Goal: Information Seeking & Learning: Learn about a topic

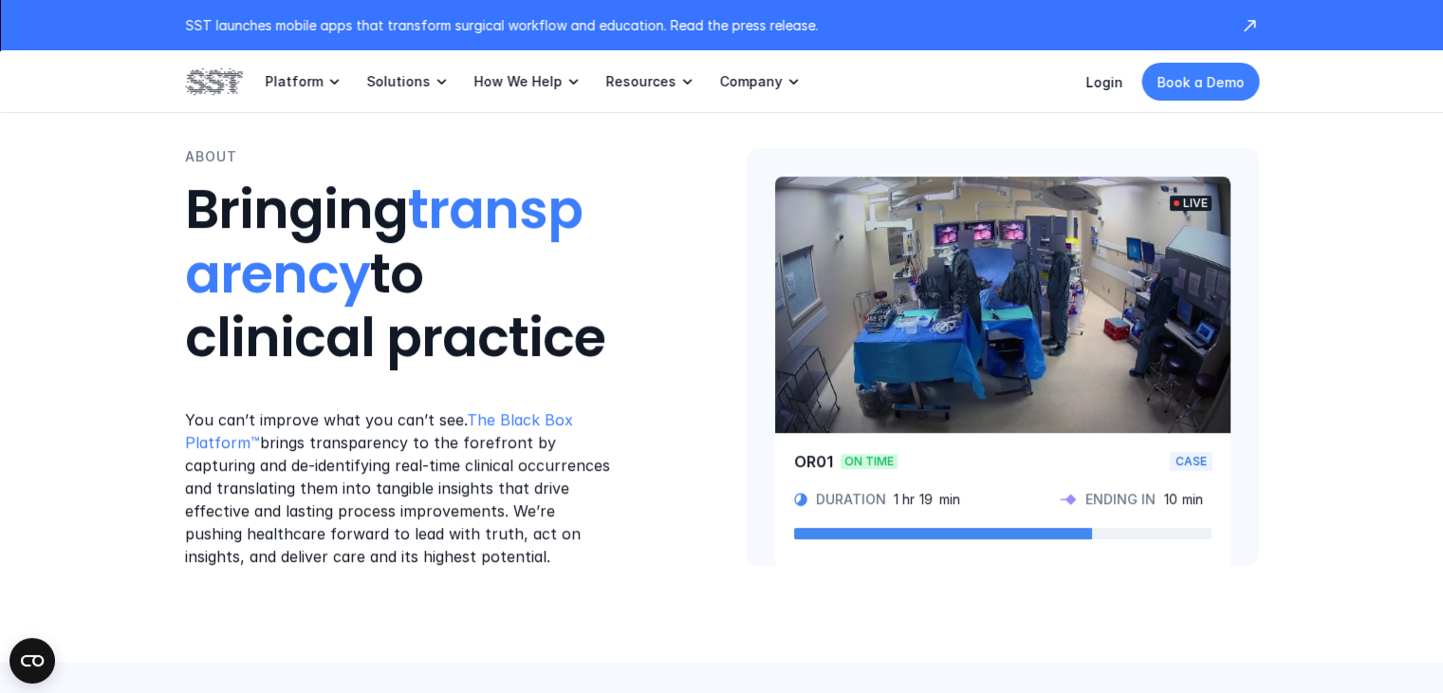
drag, startPoint x: 958, startPoint y: 317, endPoint x: 752, endPoint y: 598, distance: 348.3
click at [752, 598] on div "ABOUT Bringing transparency to clinical practice You can’t improve what you can…" at bounding box center [721, 356] width 1443 height 611
click at [1008, 286] on video at bounding box center [1003, 305] width 456 height 256
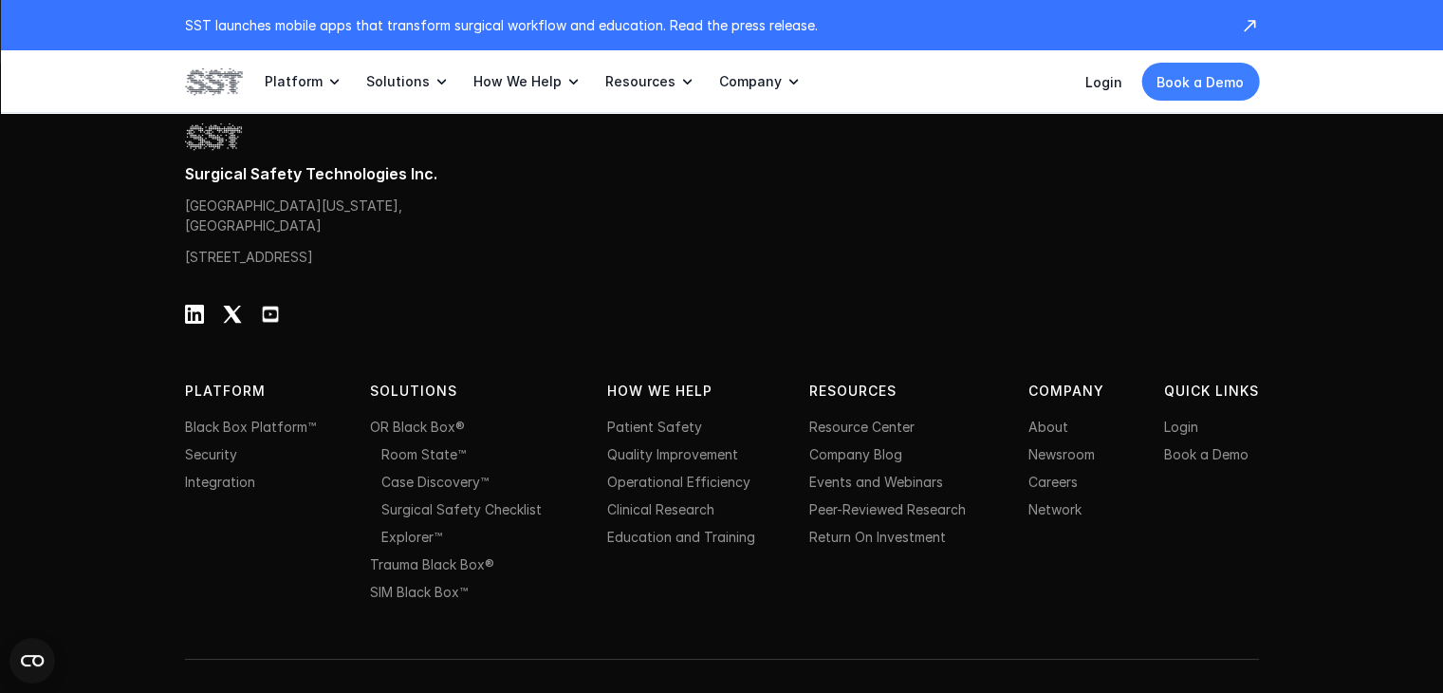
scroll to position [6191, 0]
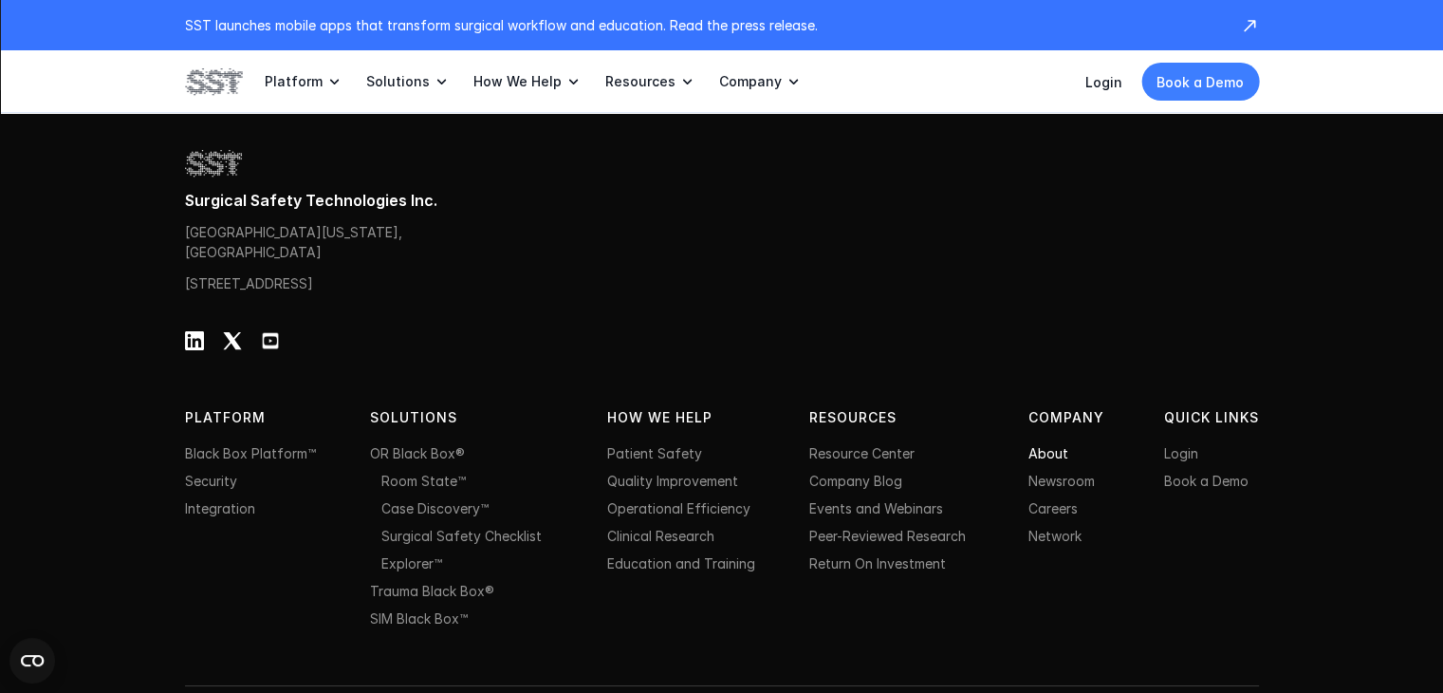
click at [1041, 461] on link "About" at bounding box center [1049, 453] width 40 height 16
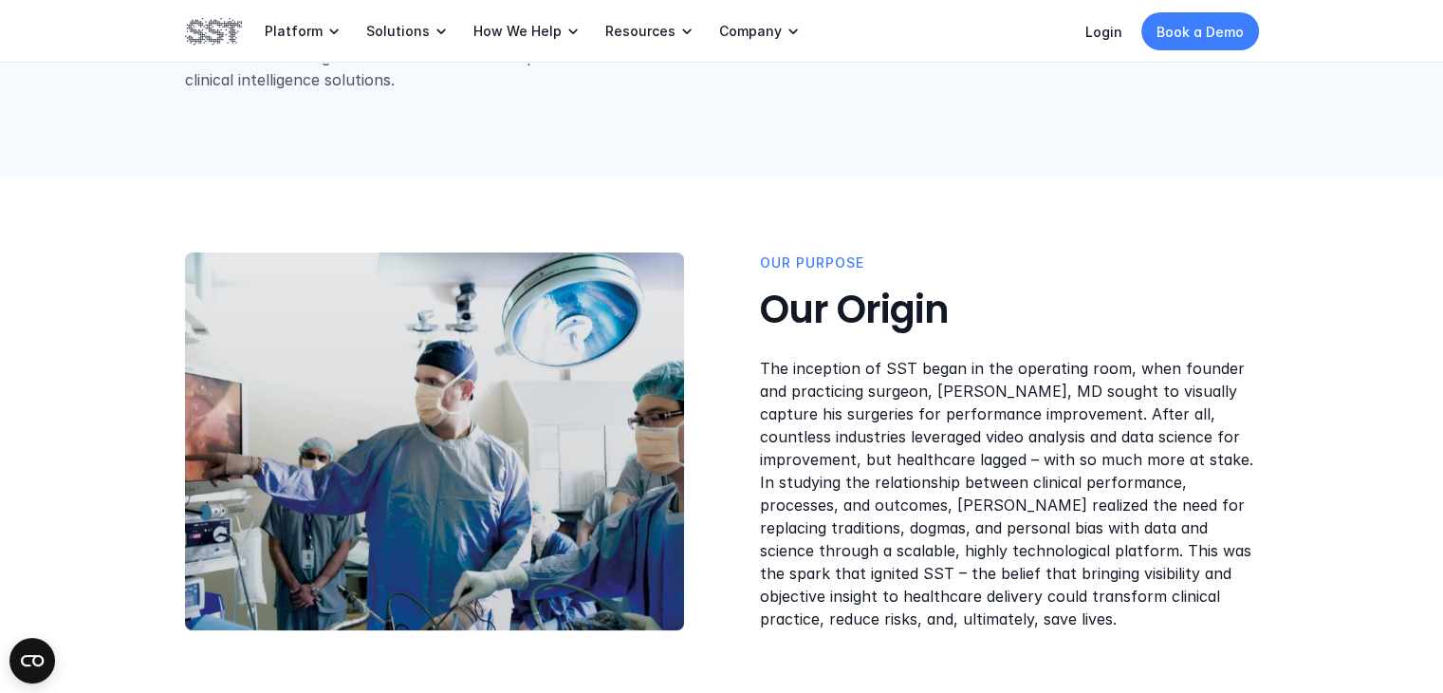
scroll to position [474, 0]
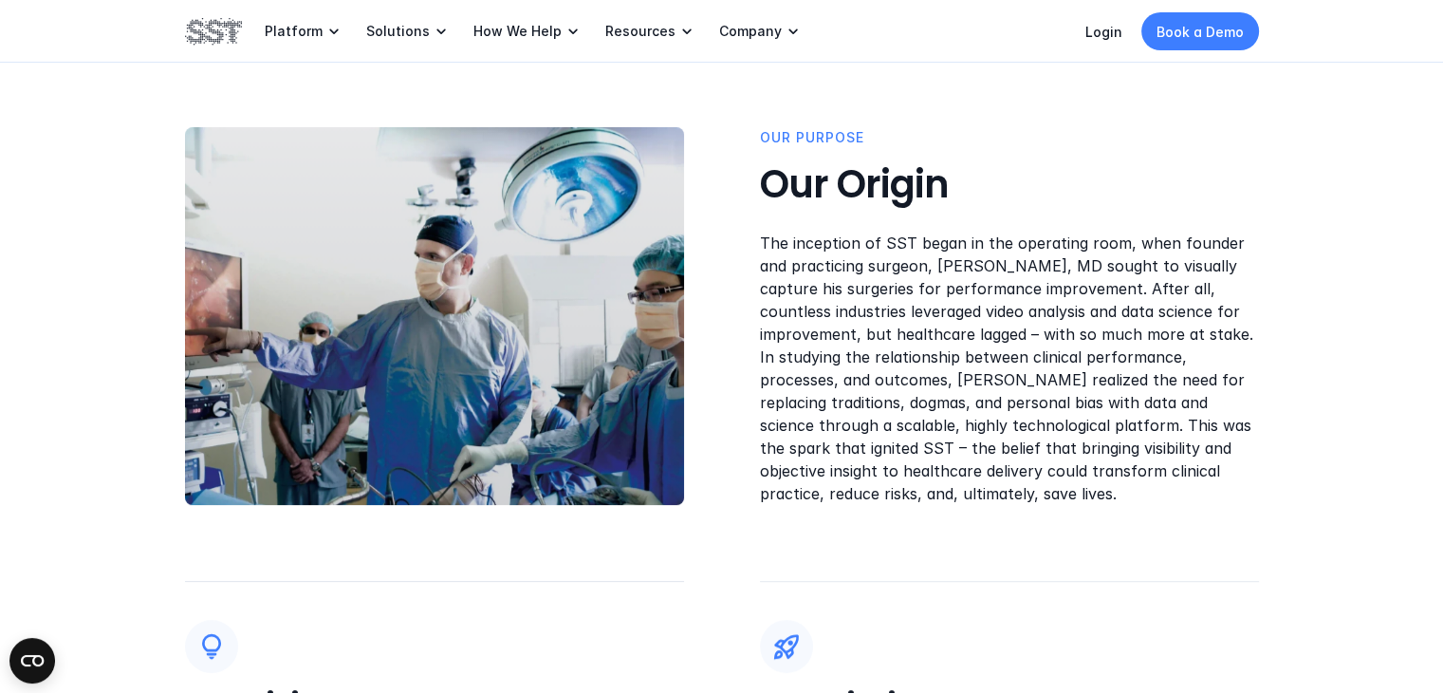
drag, startPoint x: 372, startPoint y: 325, endPoint x: 240, endPoint y: 232, distance: 161.9
drag, startPoint x: 240, startPoint y: 232, endPoint x: 392, endPoint y: 167, distance: 165.0
click at [392, 167] on div at bounding box center [397, 315] width 574 height 382
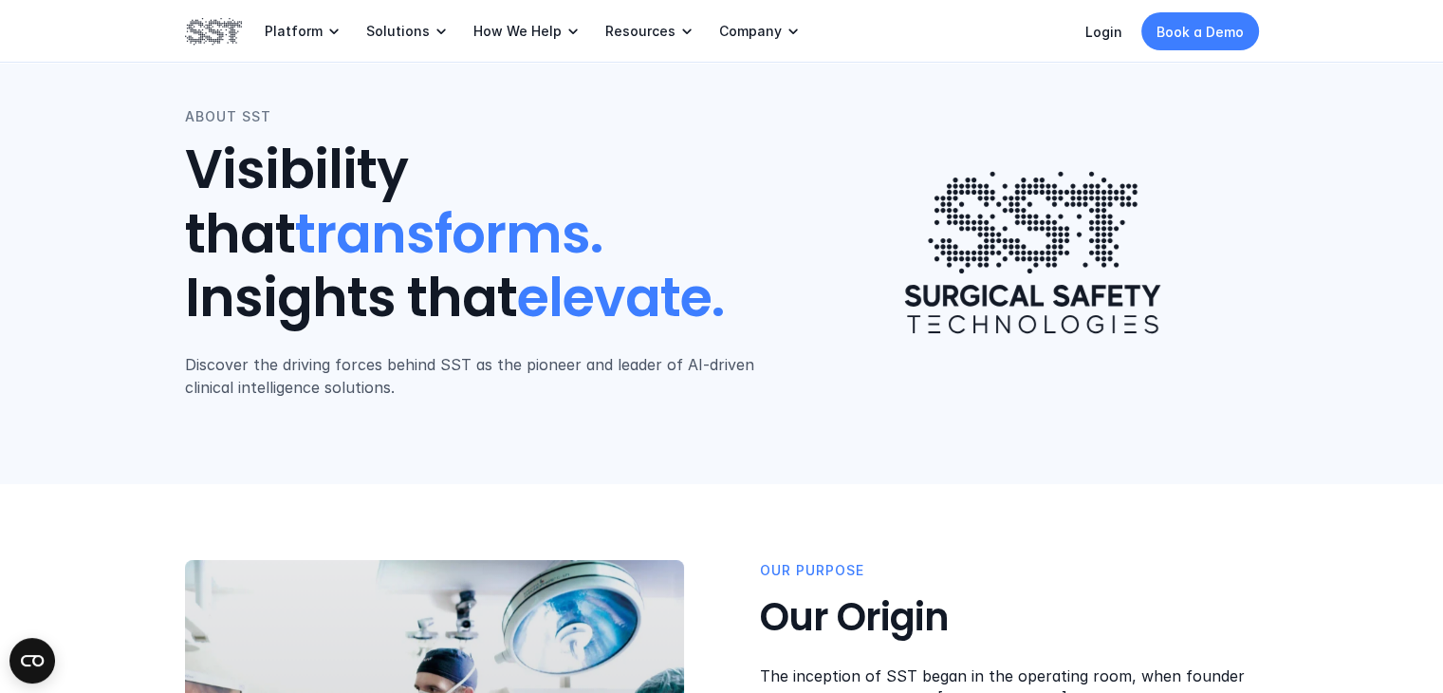
scroll to position [0, 0]
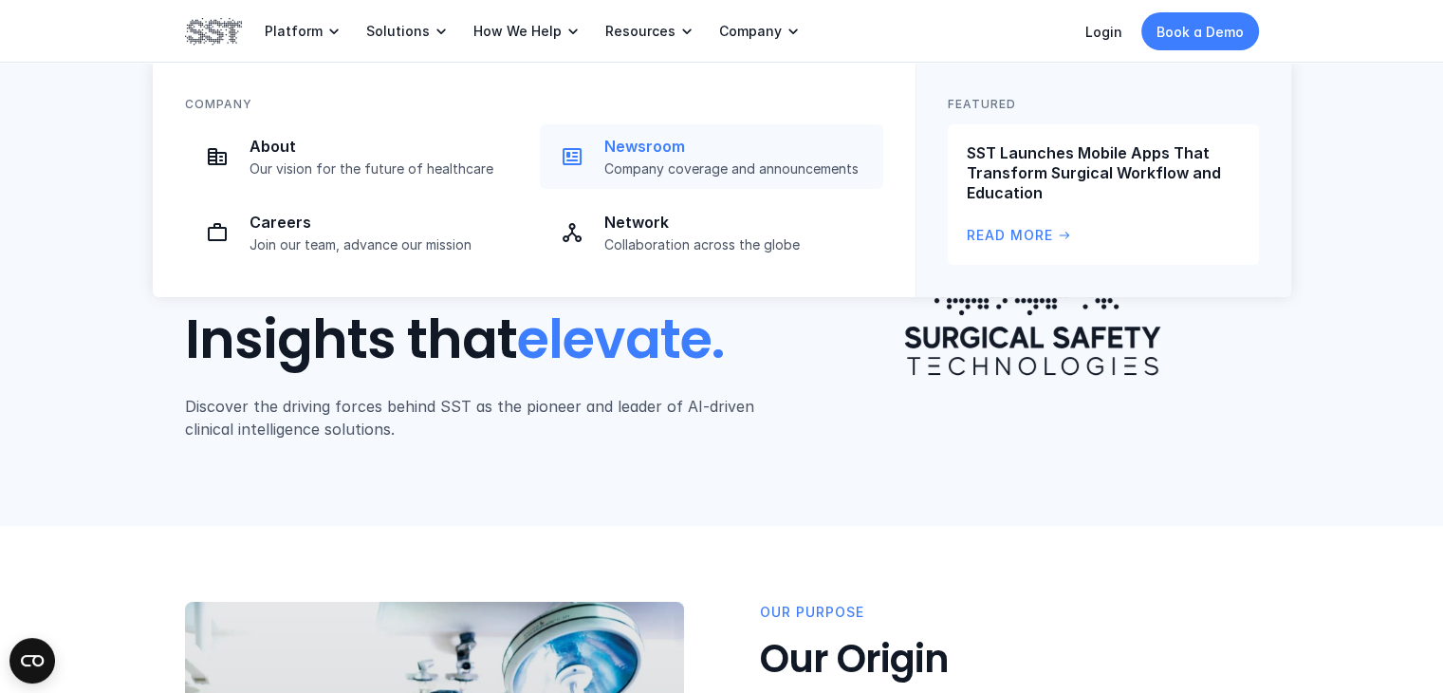
click at [660, 137] on p "Newsroom" at bounding box center [738, 147] width 268 height 20
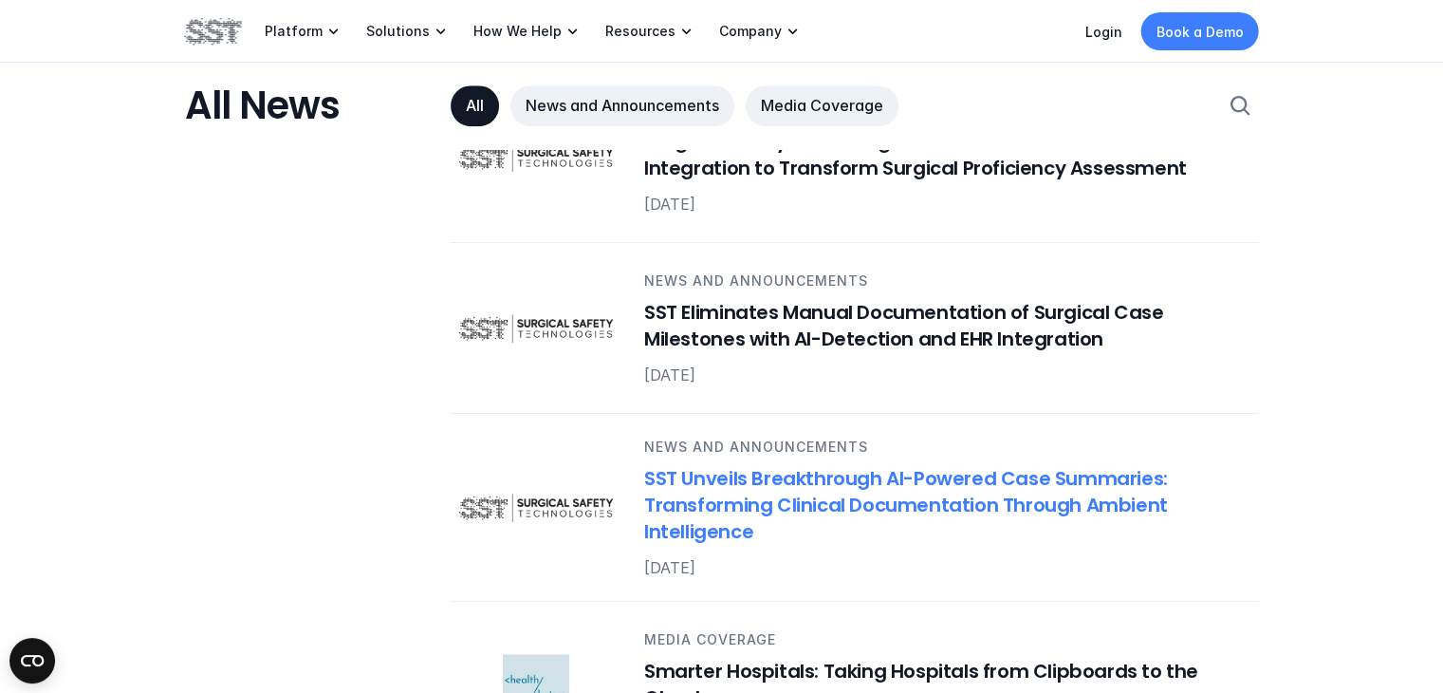
scroll to position [854, 0]
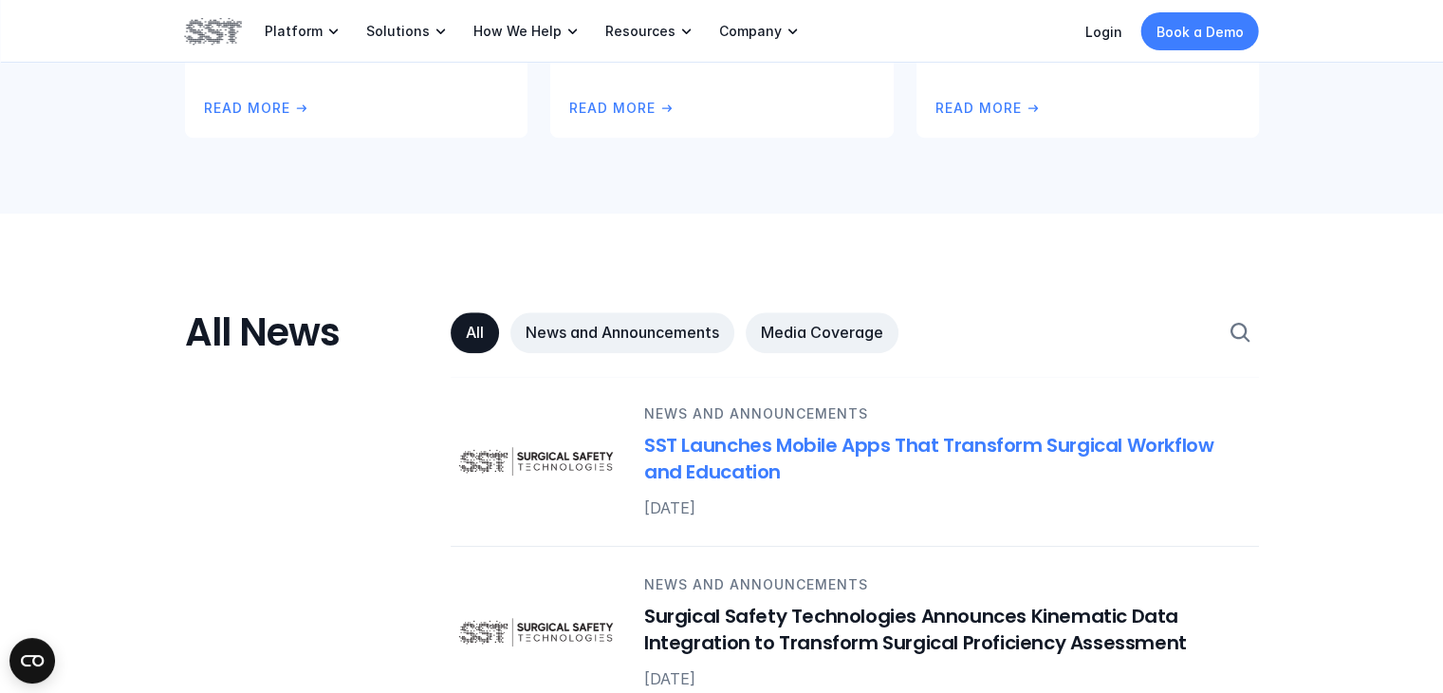
click at [820, 451] on h6 "SST Launches Mobile Apps That Transform Surgical Workflow and Education" at bounding box center [940, 458] width 592 height 53
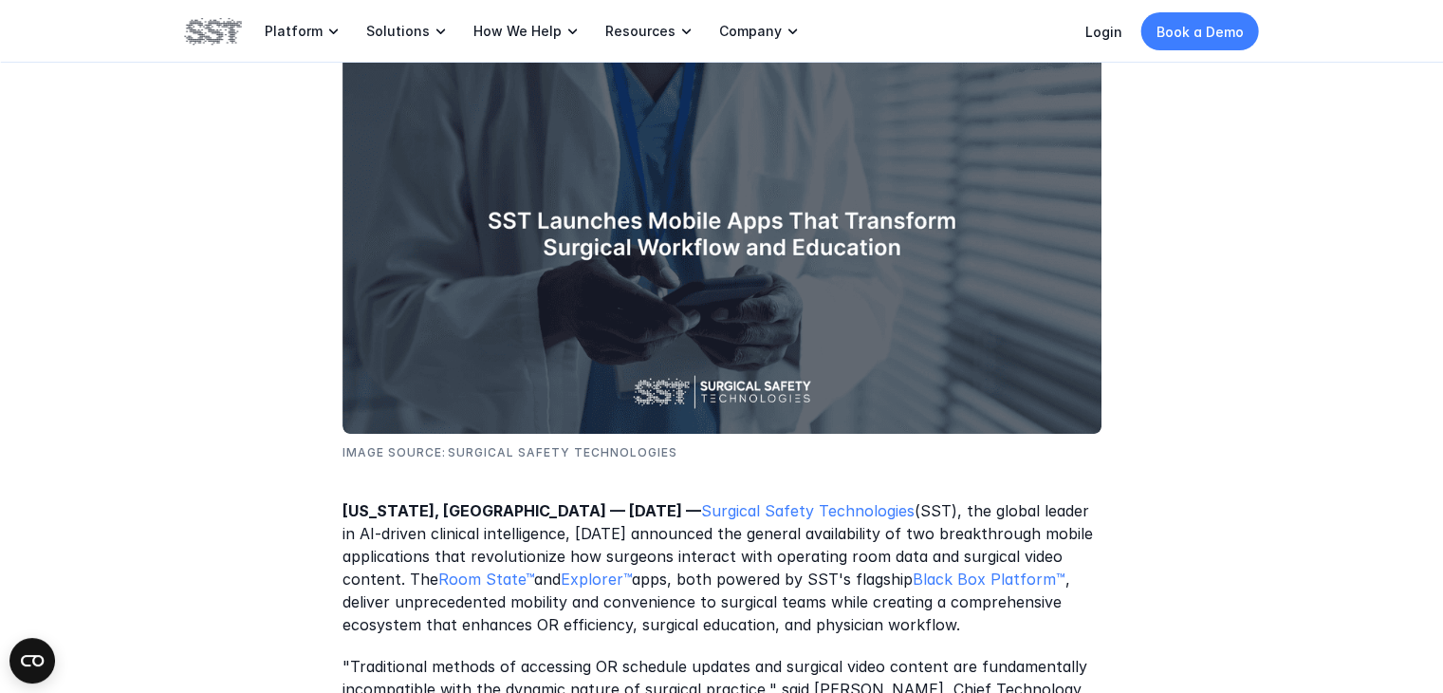
scroll to position [569, 0]
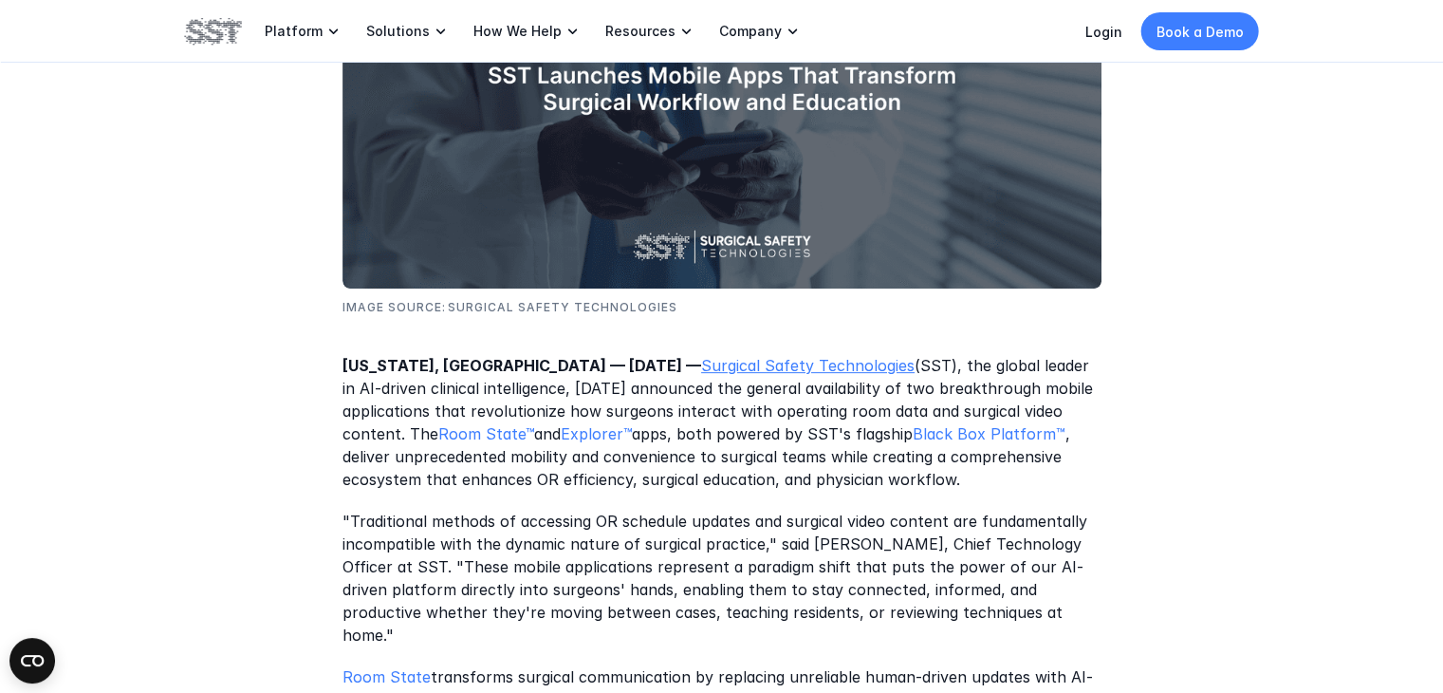
click at [701, 369] on link "Surgical Safety Technologies" at bounding box center [808, 366] width 214 height 19
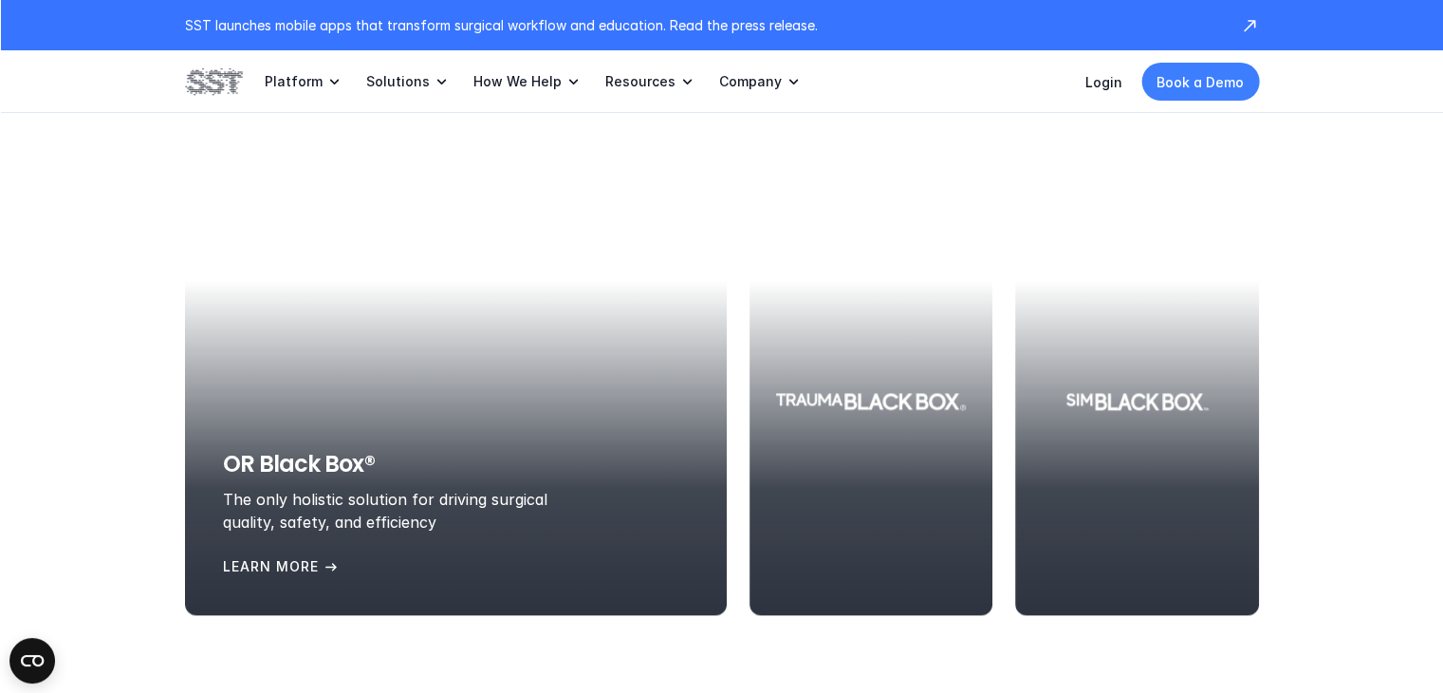
scroll to position [2205, 0]
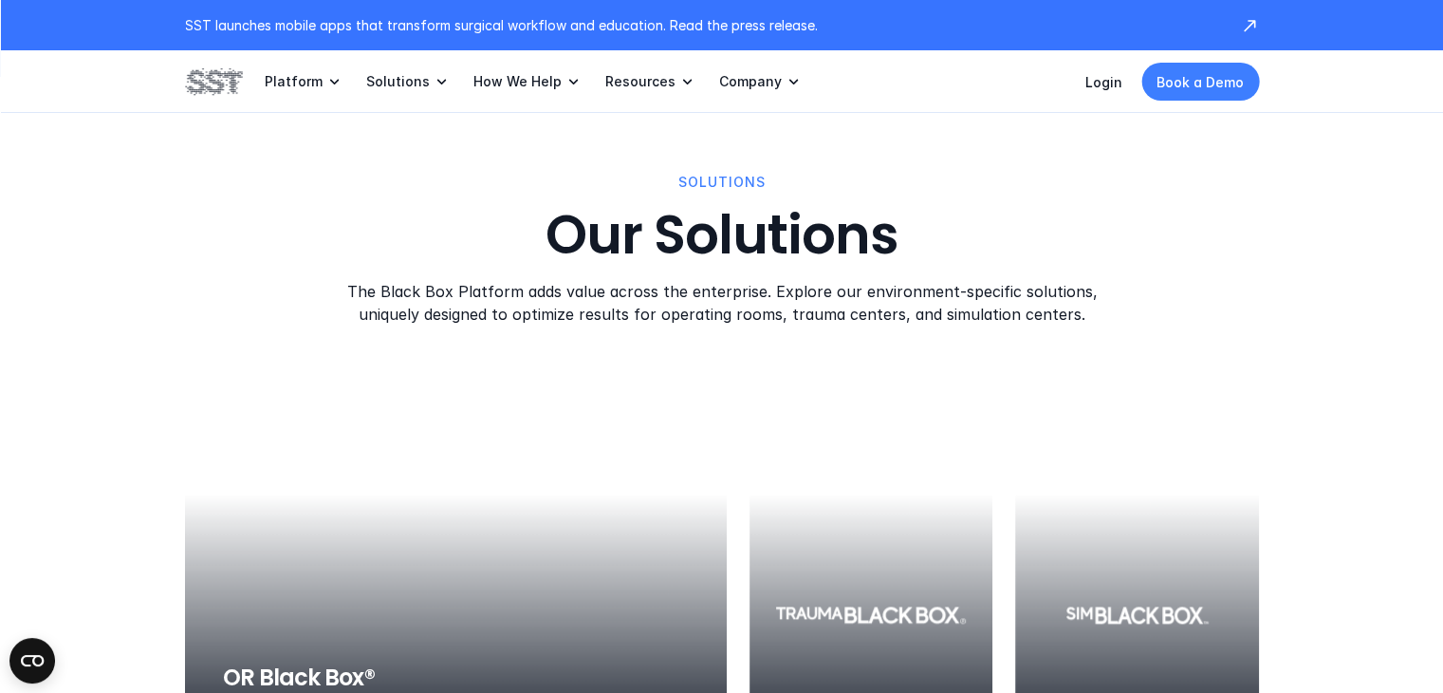
click at [530, 457] on div at bounding box center [456, 614] width 542 height 427
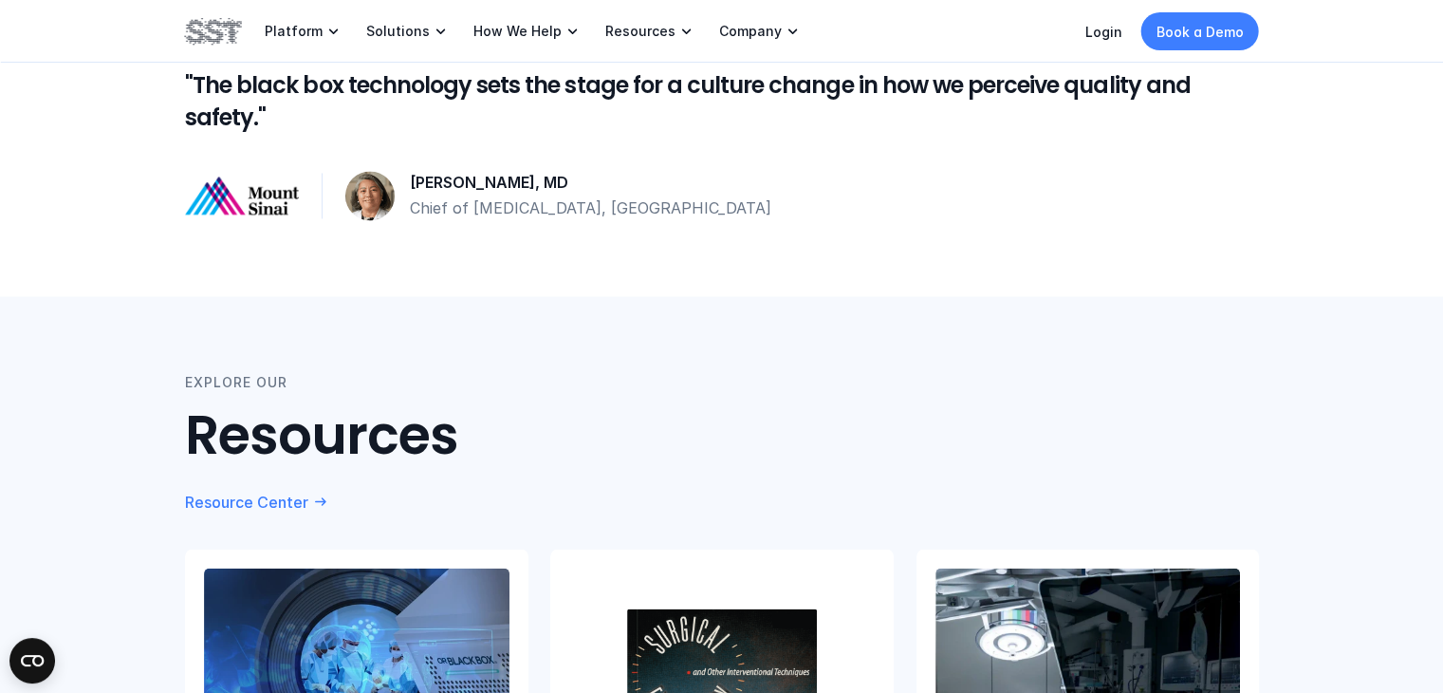
scroll to position [3392, 0]
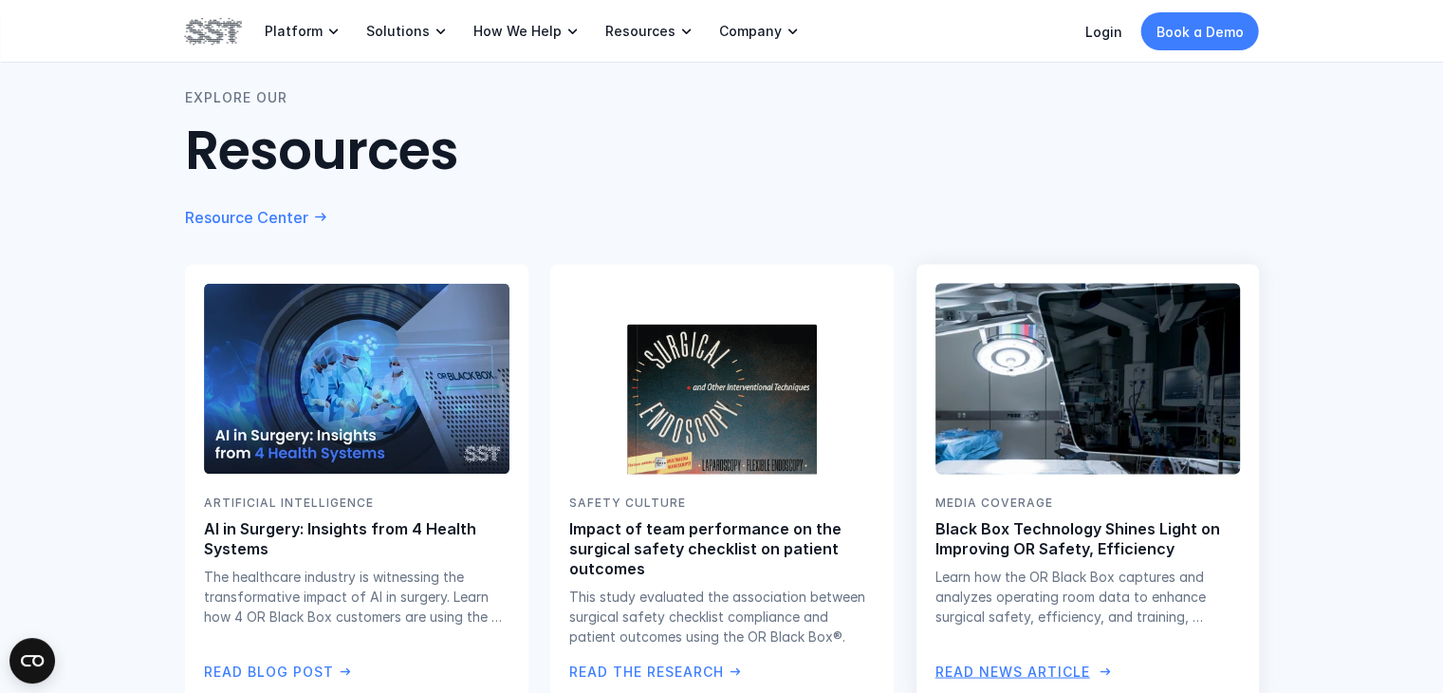
drag, startPoint x: 1019, startPoint y: 324, endPoint x: 976, endPoint y: 407, distance: 94.2
click at [976, 407] on img at bounding box center [1087, 378] width 310 height 195
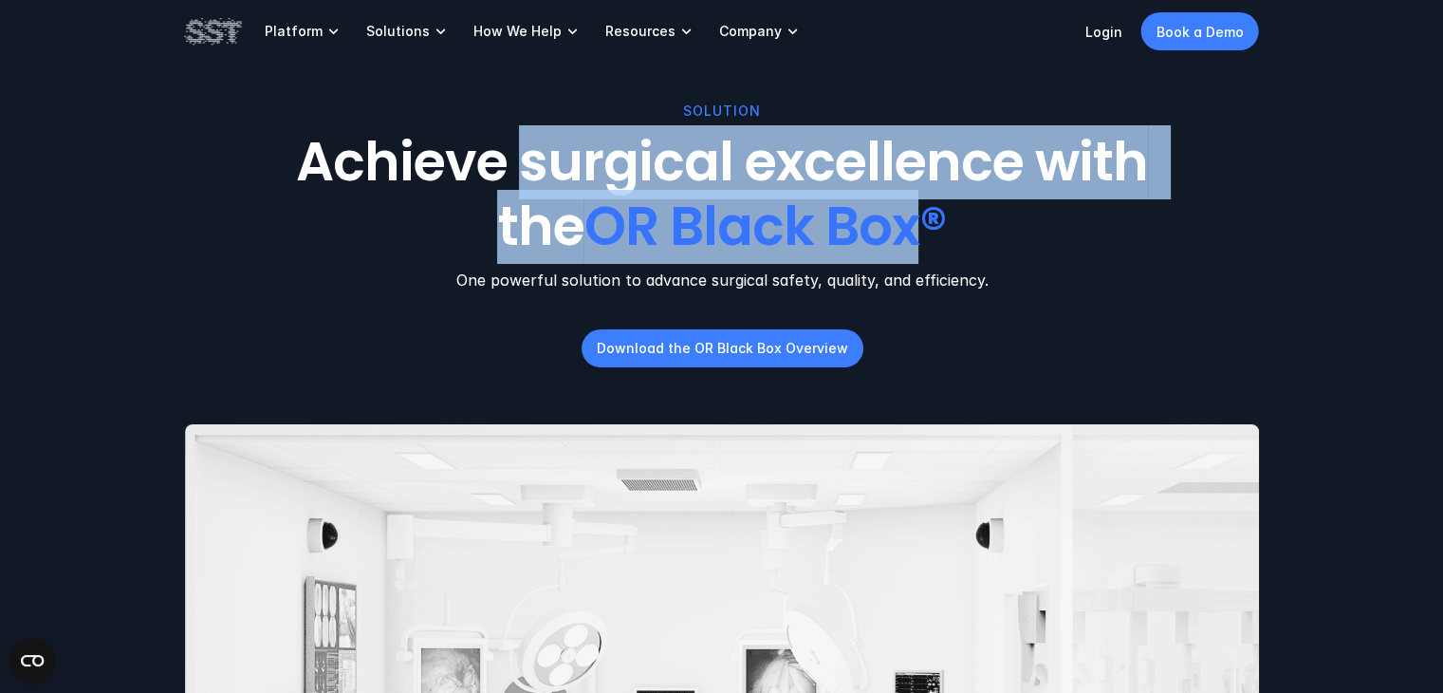
drag, startPoint x: 528, startPoint y: 164, endPoint x: 921, endPoint y: 224, distance: 398.3
click at [921, 224] on h1 "Achieve surgical excellence with the OR Black Box®" at bounding box center [722, 194] width 924 height 127
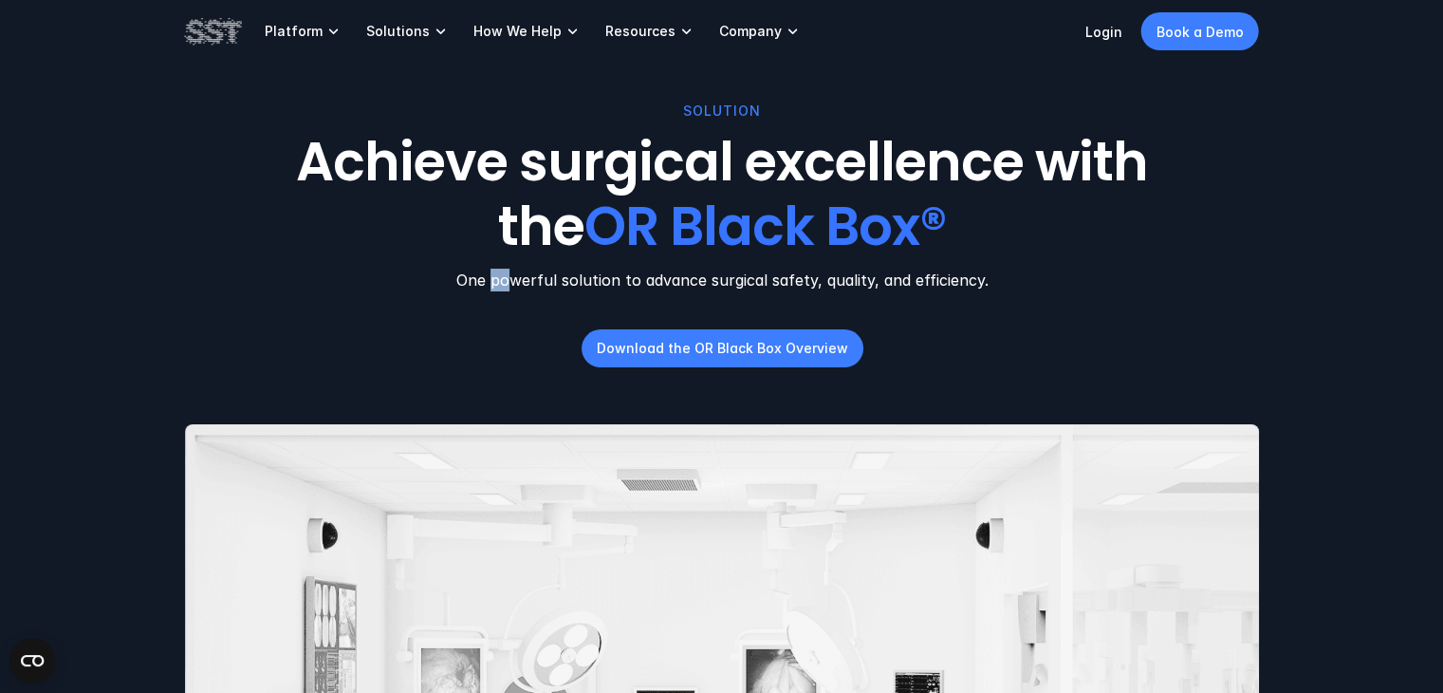
drag, startPoint x: 493, startPoint y: 282, endPoint x: 515, endPoint y: 281, distance: 21.8
click at [515, 281] on p "One powerful solution to advance surgical safety, quality, and efficiency." at bounding box center [722, 280] width 1074 height 23
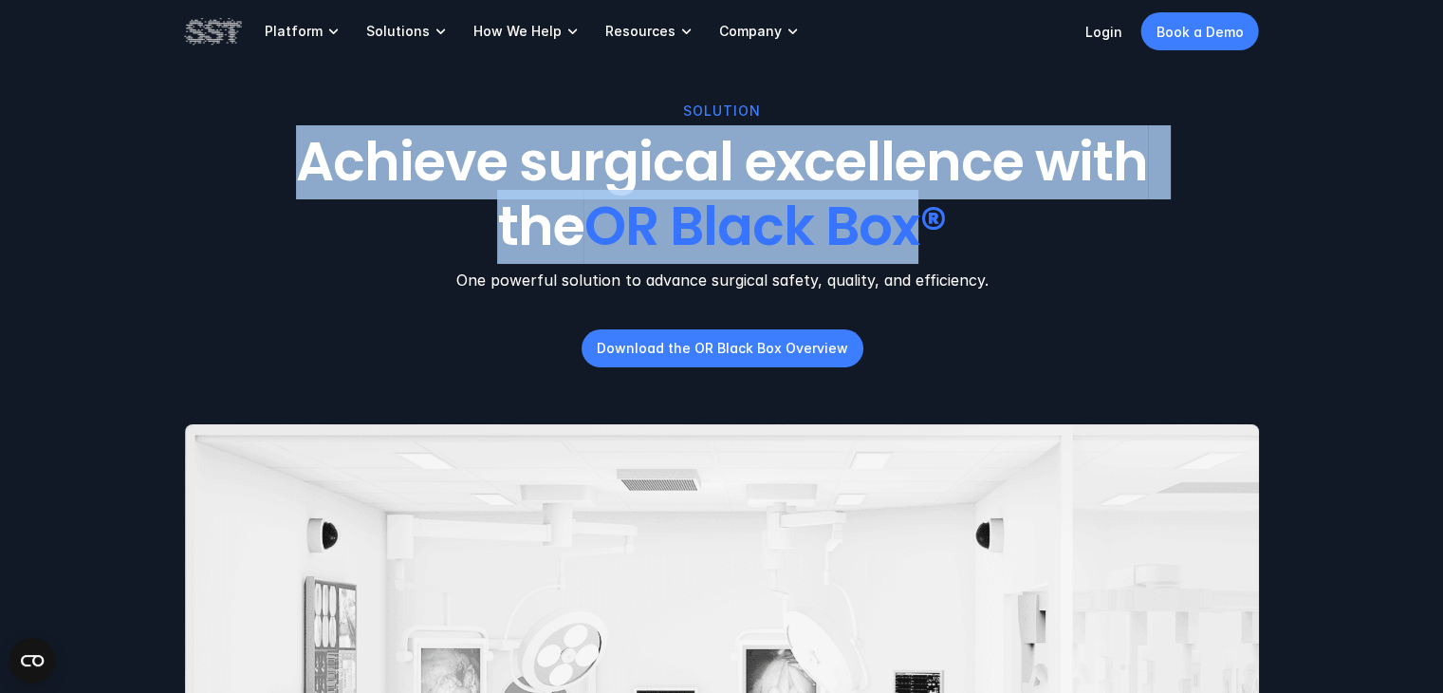
drag, startPoint x: 309, startPoint y: 157, endPoint x: 916, endPoint y: 240, distance: 612.1
click at [916, 240] on h1 "Achieve surgical excellence with the OR Black Box®" at bounding box center [722, 194] width 924 height 127
copy h1 "Achieve surgical excellence with the OR Black Box"
